Goal: Transaction & Acquisition: Purchase product/service

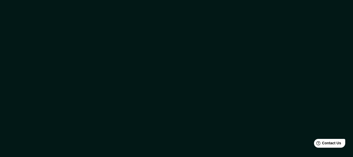
click at [276, 20] on div at bounding box center [176, 78] width 353 height 157
click at [298, 89] on div at bounding box center [176, 78] width 353 height 157
click at [112, 80] on div at bounding box center [176, 78] width 353 height 157
click at [47, 155] on div at bounding box center [176, 78] width 353 height 157
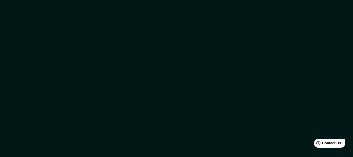
click at [144, 72] on div at bounding box center [176, 78] width 353 height 157
click at [195, 82] on div at bounding box center [176, 78] width 353 height 157
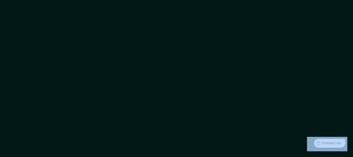
click at [195, 82] on div at bounding box center [176, 78] width 353 height 157
click at [251, 51] on div at bounding box center [176, 78] width 353 height 157
